Goal: Information Seeking & Learning: Learn about a topic

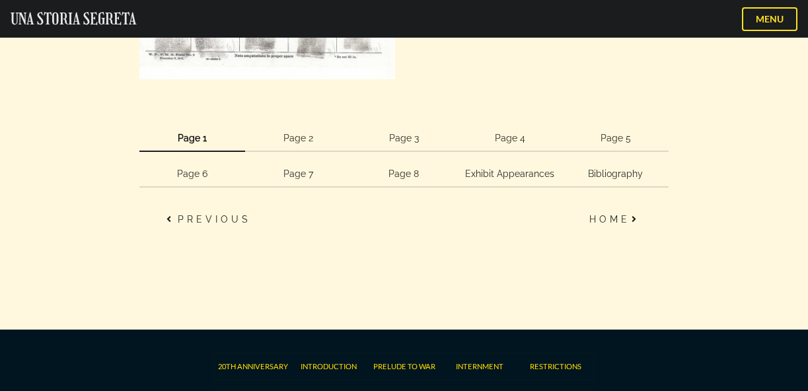
scroll to position [3067, 0]
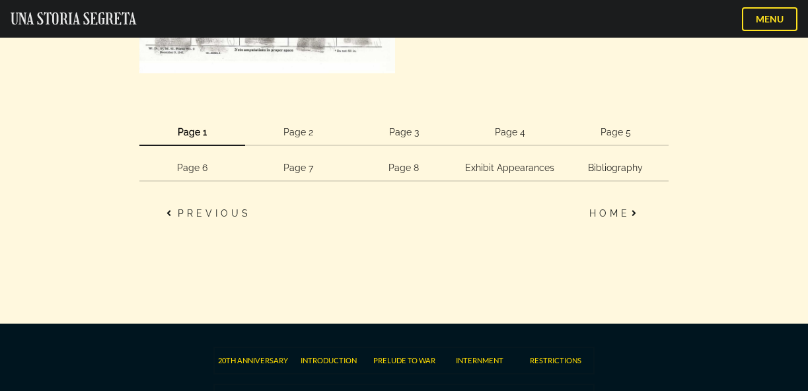
click at [308, 131] on link "Page 2" at bounding box center [298, 133] width 106 height 26
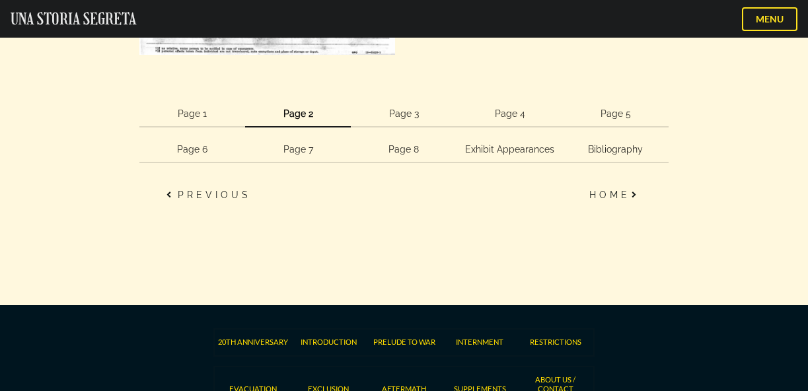
scroll to position [1923, 0]
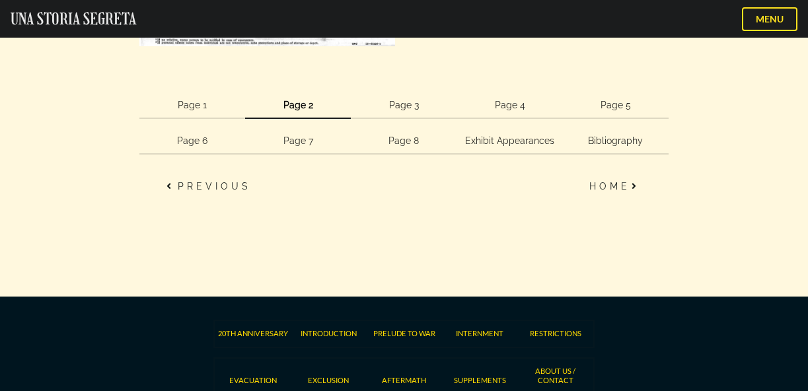
click at [410, 108] on link "Page 3" at bounding box center [404, 106] width 106 height 26
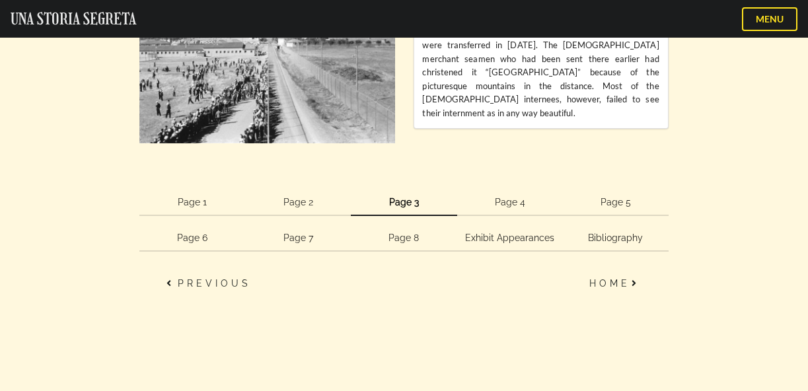
scroll to position [1415, 0]
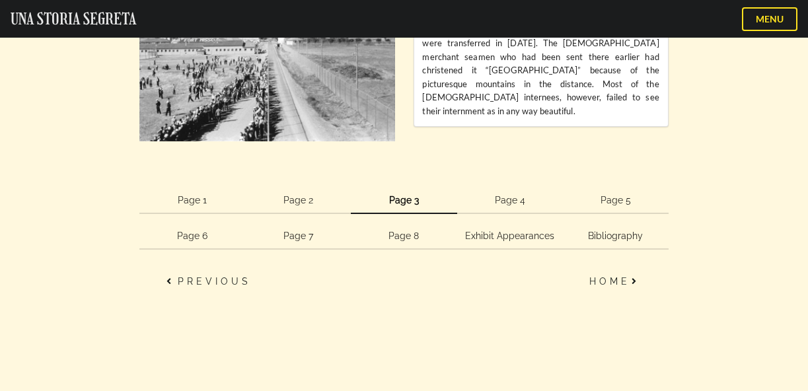
click at [515, 199] on link "Page 4" at bounding box center [510, 201] width 106 height 26
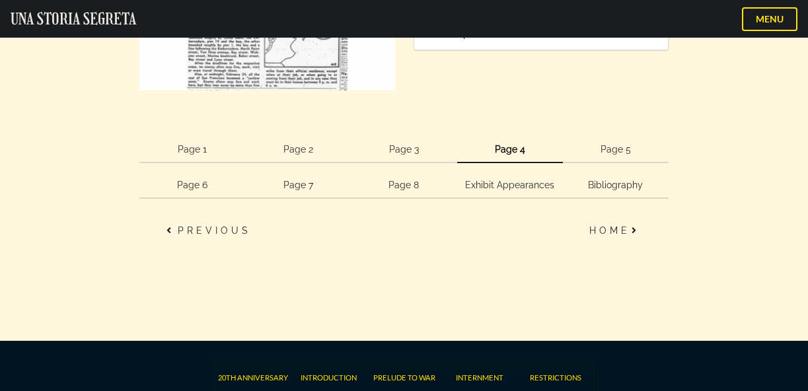
scroll to position [2514, 0]
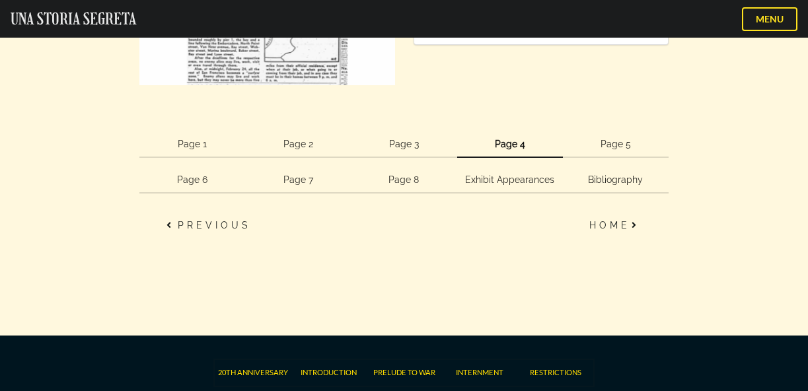
click at [609, 140] on link "Page 5" at bounding box center [616, 144] width 106 height 26
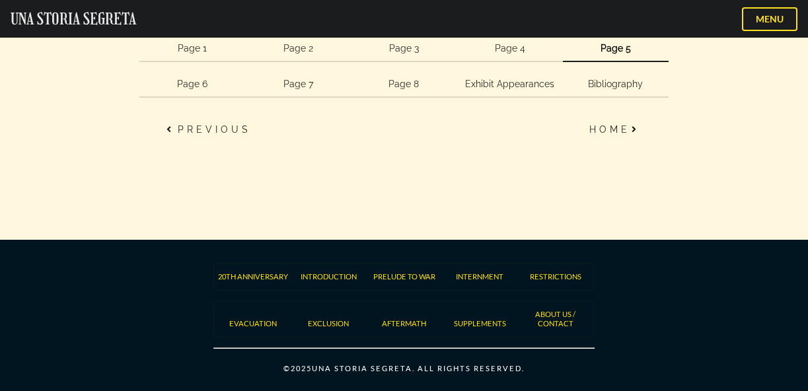
scroll to position [2672, 0]
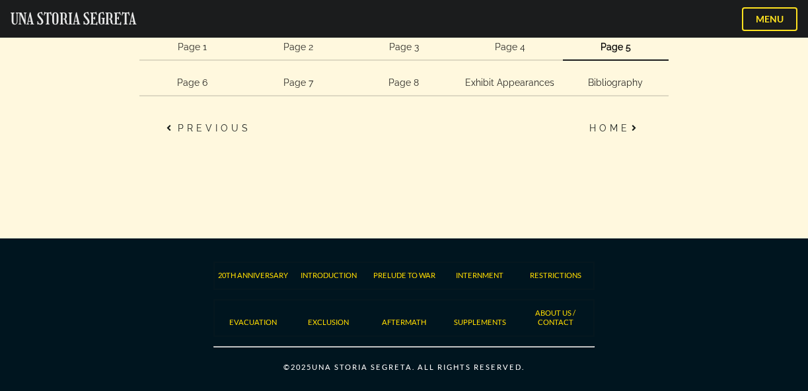
click at [192, 87] on link "Page 6" at bounding box center [192, 83] width 106 height 26
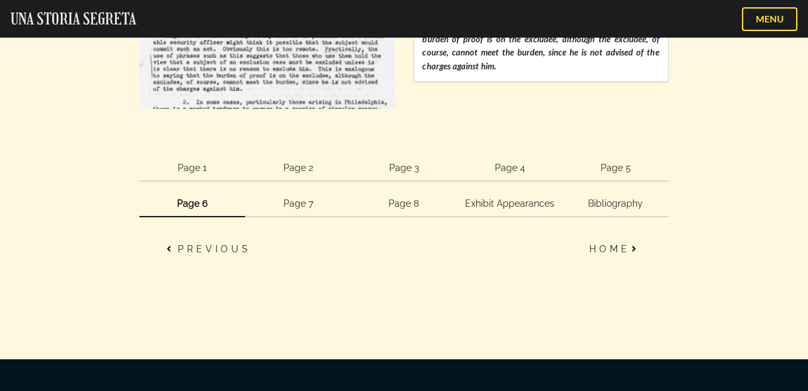
scroll to position [1613, 0]
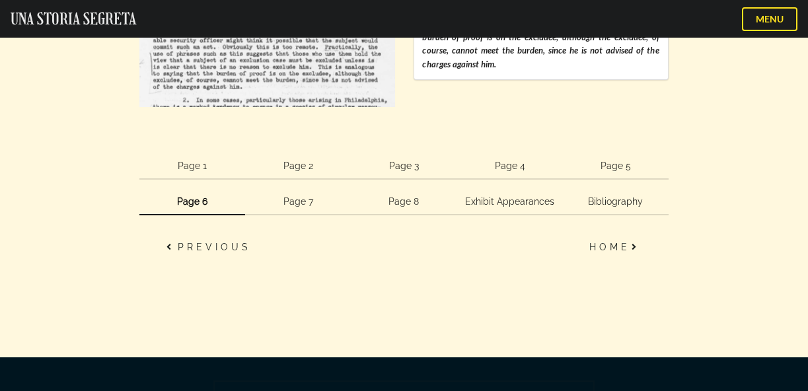
click at [299, 202] on link "Page 7" at bounding box center [298, 202] width 106 height 26
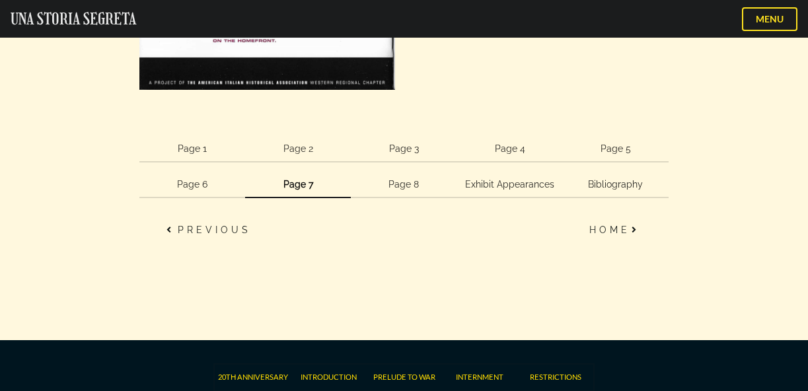
scroll to position [1263, 0]
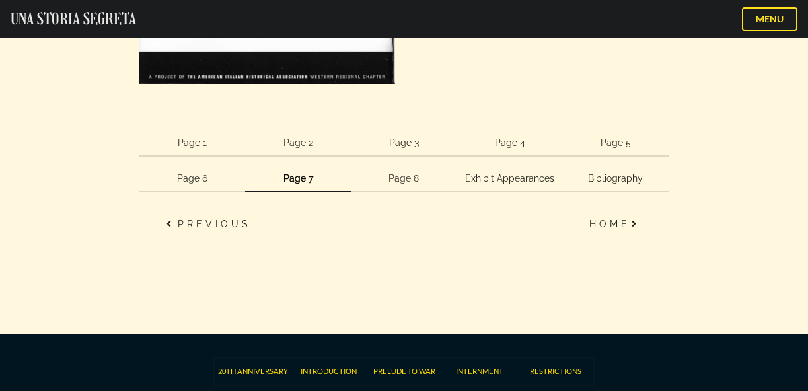
click at [406, 177] on link "Page 8" at bounding box center [404, 179] width 106 height 26
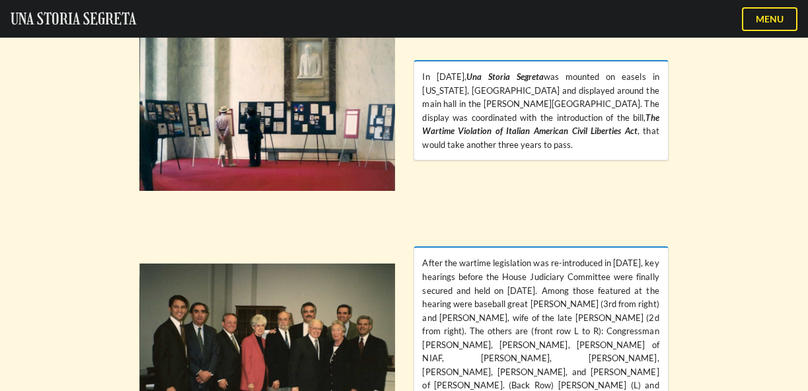
scroll to position [437, 0]
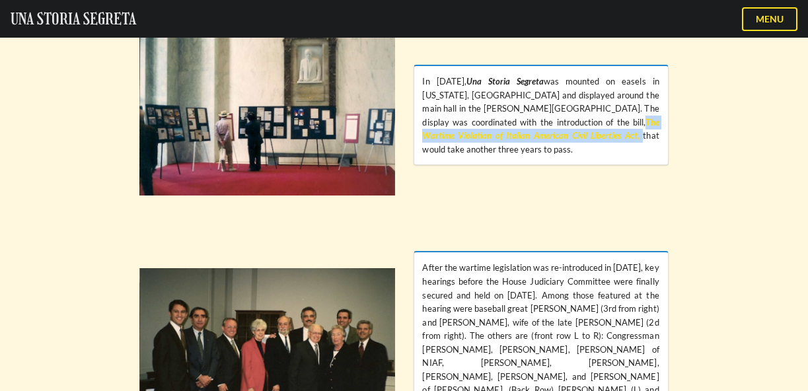
drag, startPoint x: 543, startPoint y: 122, endPoint x: 534, endPoint y: 140, distance: 20.7
click at [534, 140] on div "In 1997, Una Storia Segreta was mounted on easels in Washington, DC and display…" at bounding box center [540, 115] width 237 height 81
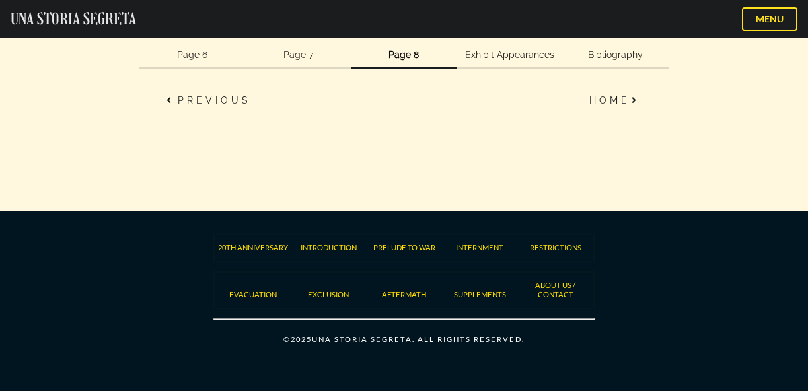
scroll to position [2169, 0]
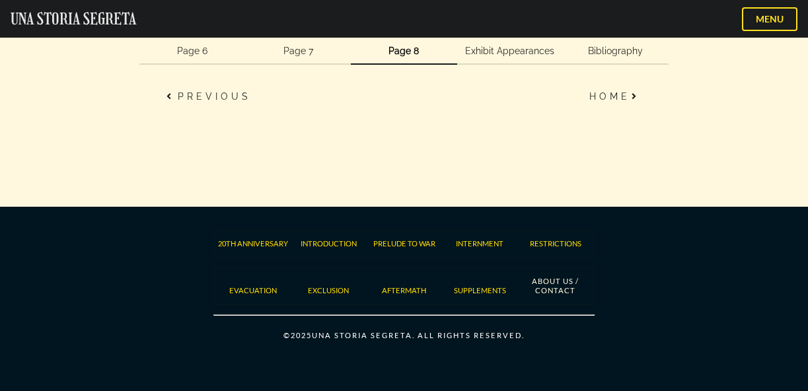
click at [556, 277] on link "About Us / Contact" at bounding box center [555, 286] width 76 height 19
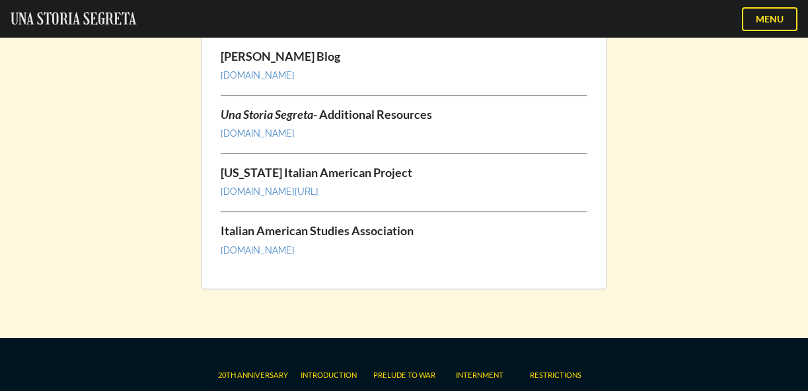
scroll to position [1824, 0]
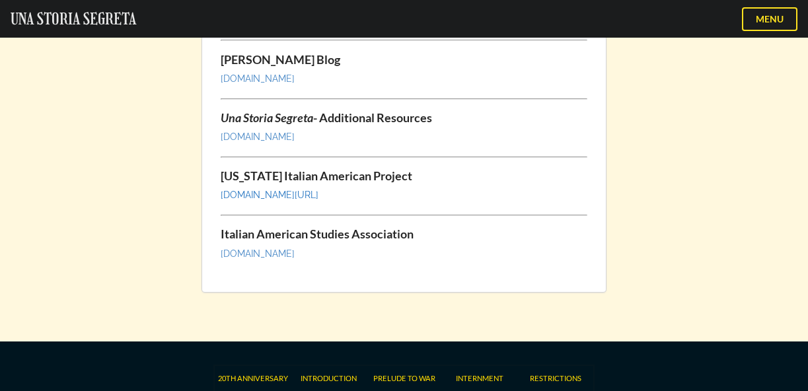
click at [290, 200] on link "[DOMAIN_NAME][URL]" at bounding box center [270, 195] width 98 height 11
click at [295, 258] on link "[DOMAIN_NAME]" at bounding box center [258, 253] width 74 height 11
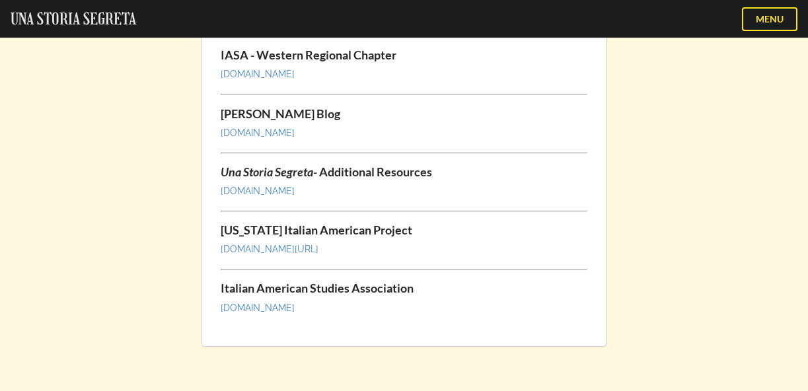
scroll to position [1770, 0]
click at [295, 136] on link "www.distasiblog.blogspot.com" at bounding box center [258, 132] width 74 height 11
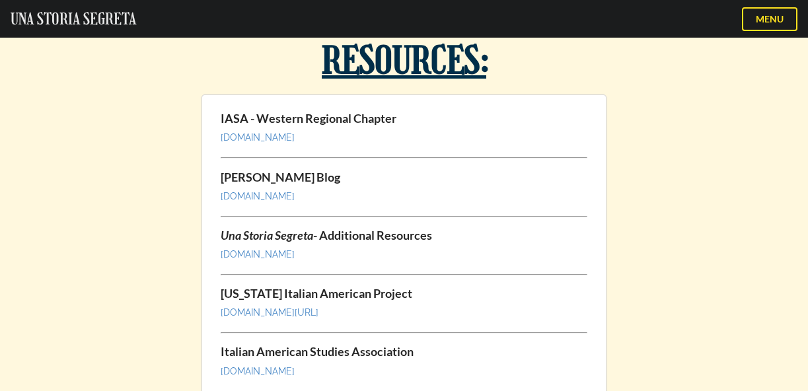
scroll to position [1703, 0]
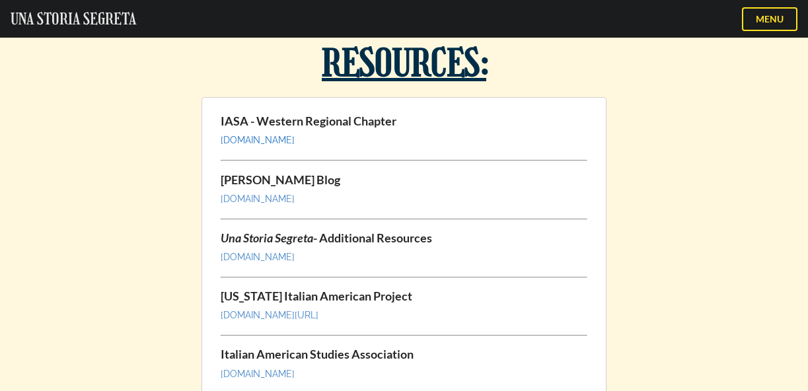
click at [259, 144] on link "www.iasawrc.org" at bounding box center [258, 140] width 74 height 11
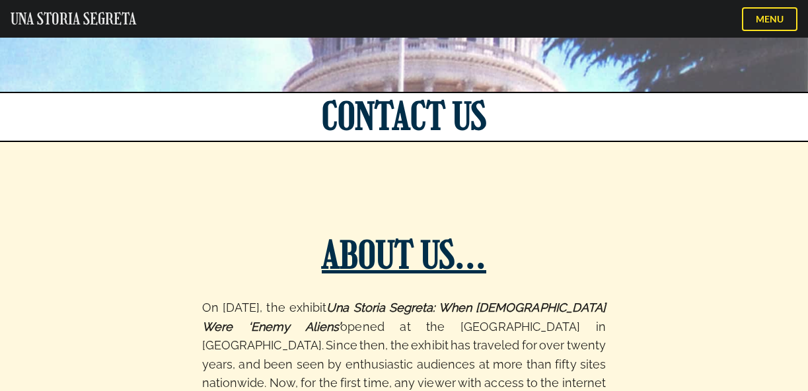
scroll to position [127, 0]
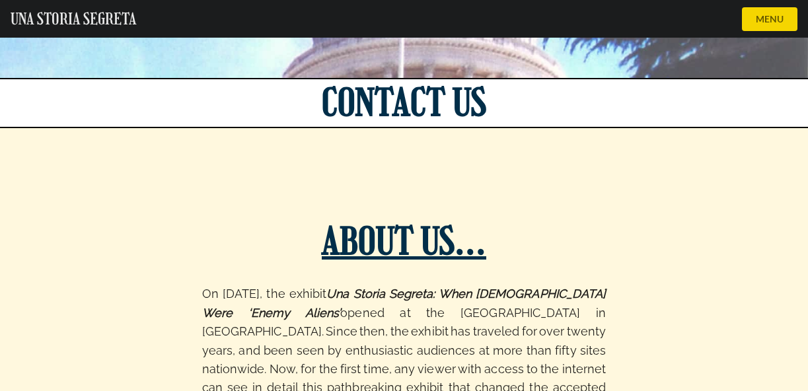
click at [755, 15] on button "MENU" at bounding box center [770, 19] width 56 height 24
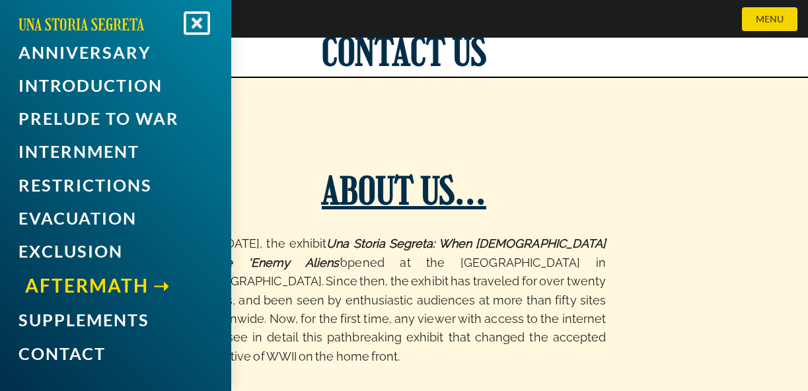
scroll to position [176, 0]
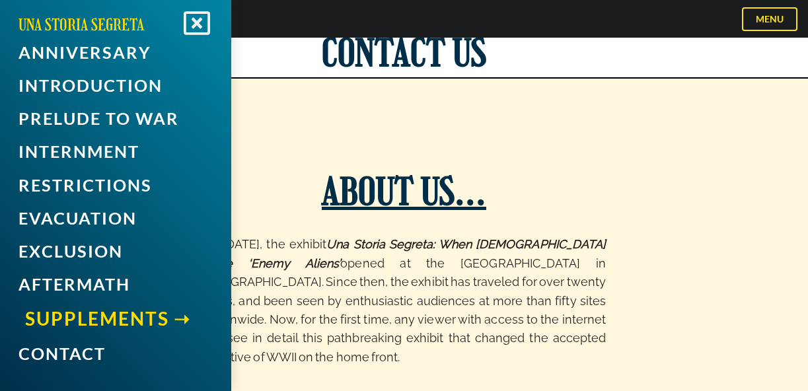
click at [110, 316] on link "Supplements" at bounding box center [119, 319] width 188 height 32
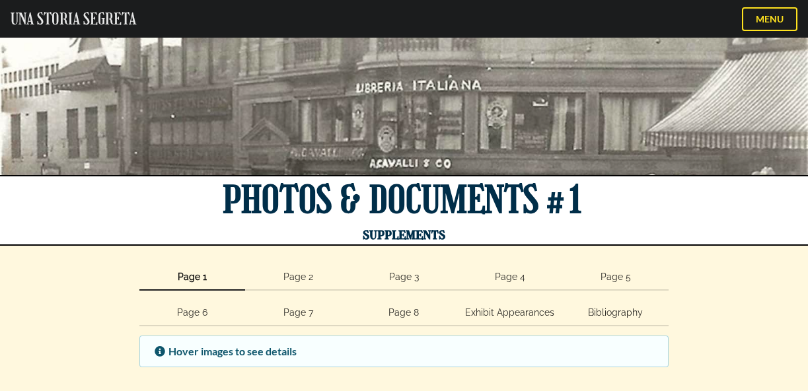
scroll to position [27, 0]
